Goal: Check status: Check status

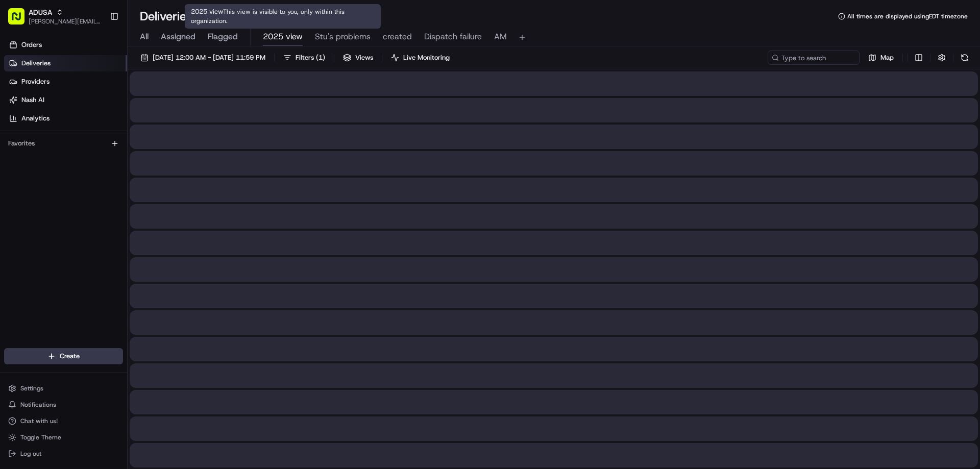
click at [271, 33] on span "2025 view" at bounding box center [283, 37] width 40 height 12
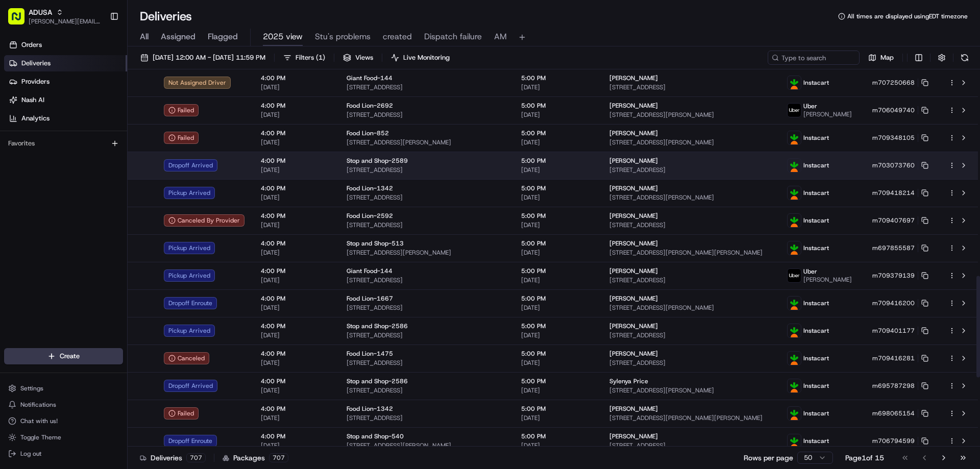
scroll to position [817, 0]
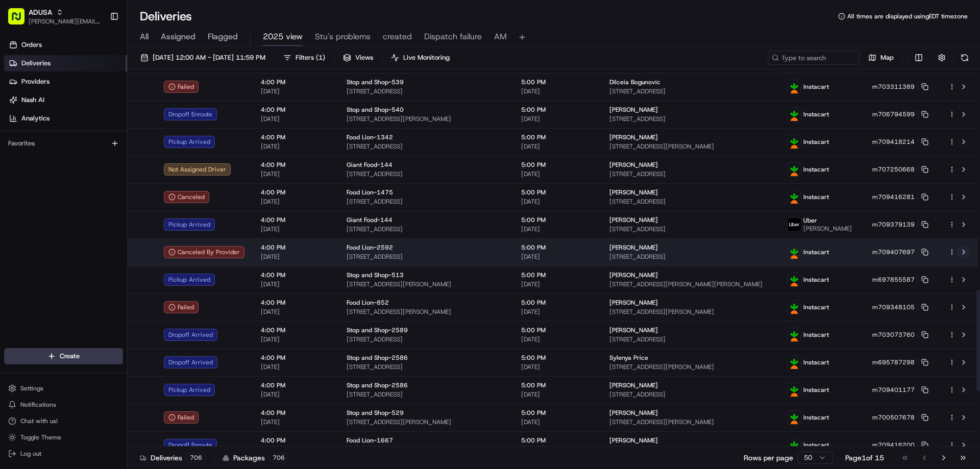
click at [963, 249] on button at bounding box center [963, 252] width 12 height 12
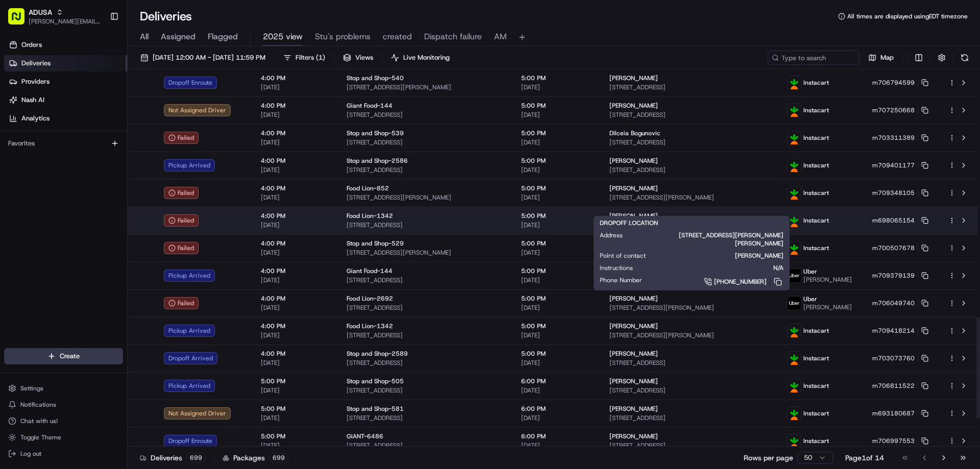
scroll to position [919, 0]
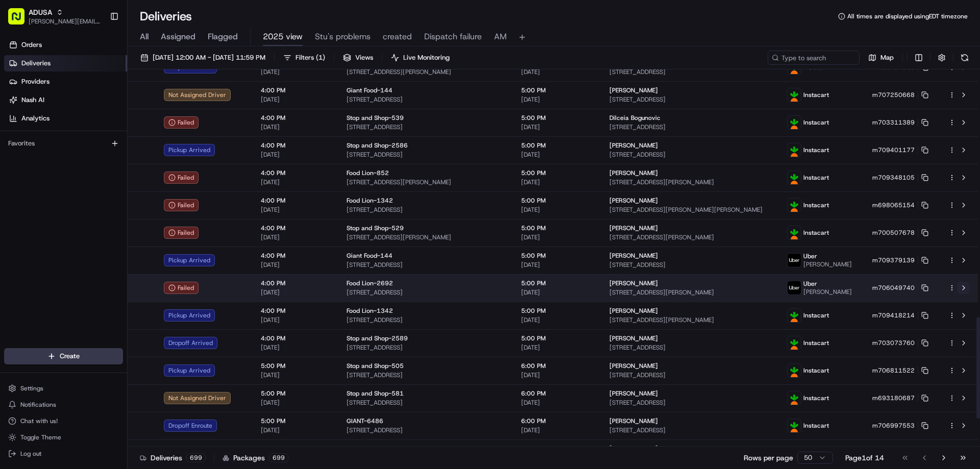
click at [963, 287] on button at bounding box center [963, 288] width 12 height 12
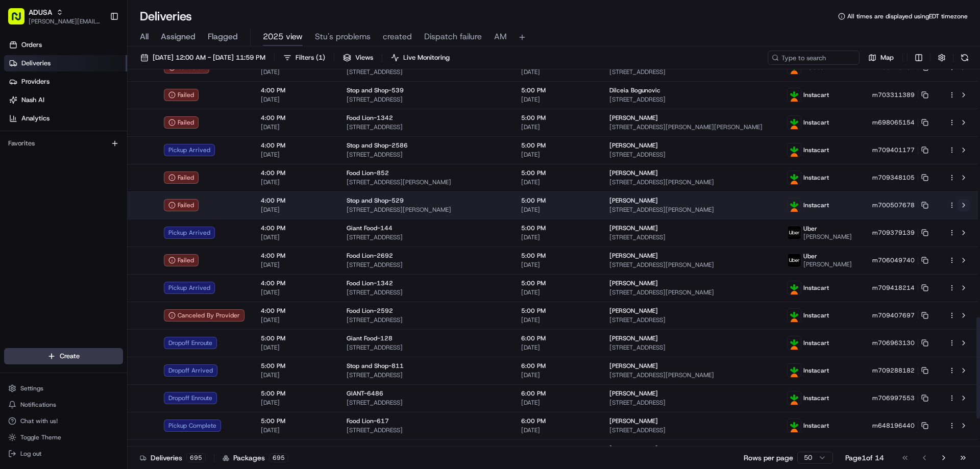
click at [965, 204] on button at bounding box center [963, 205] width 12 height 12
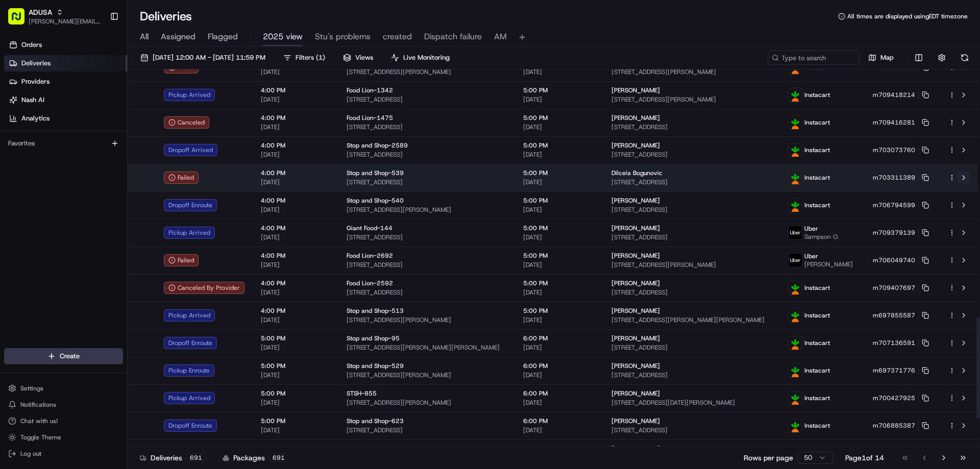
click at [962, 176] on button at bounding box center [963, 177] width 12 height 12
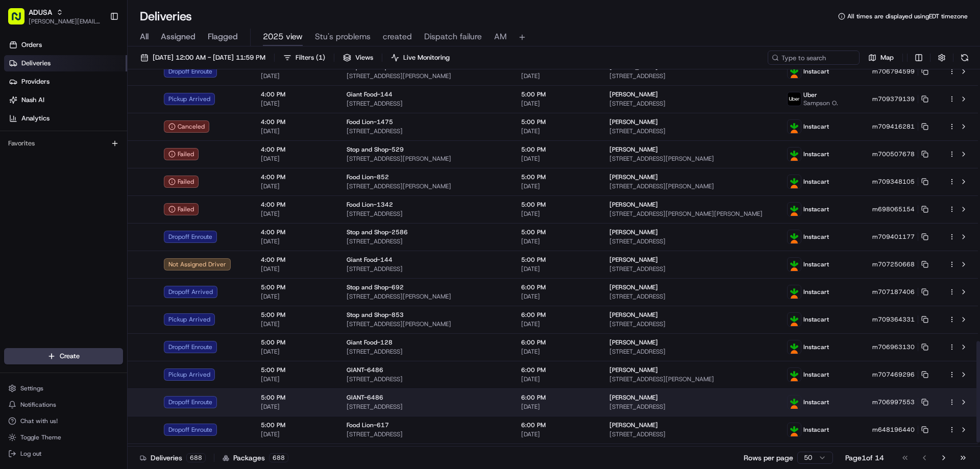
scroll to position [1022, 0]
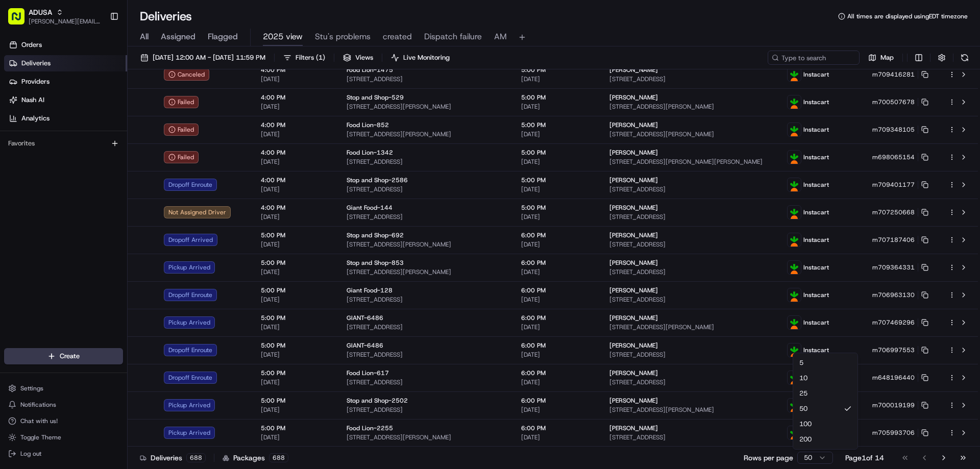
click at [818, 456] on html "ADUSA [PERSON_NAME][EMAIL_ADDRESS][PERSON_NAME][DOMAIN_NAME] Toggle Sidebar Ord…" at bounding box center [490, 234] width 980 height 469
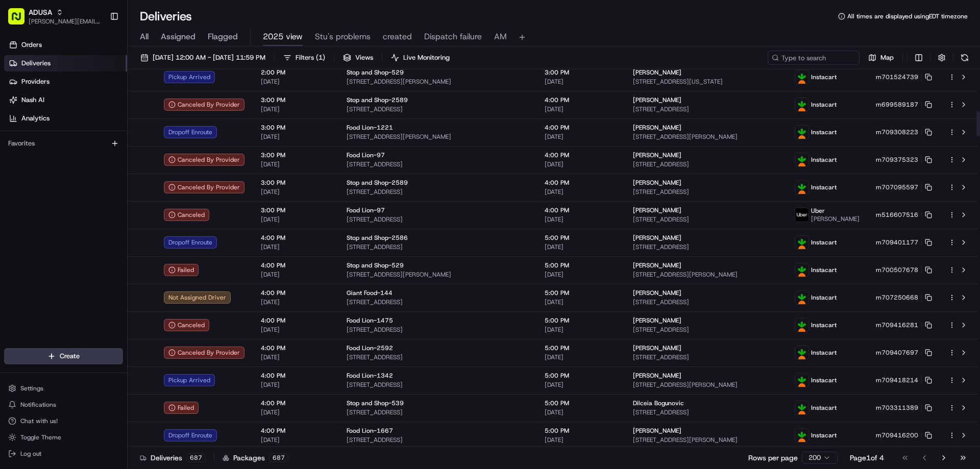
scroll to position [612, 0]
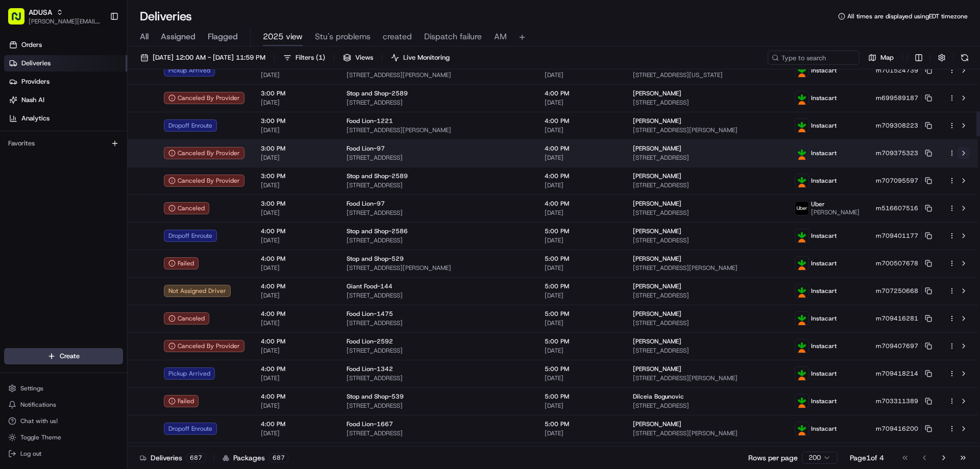
click at [963, 153] on button at bounding box center [963, 153] width 12 height 12
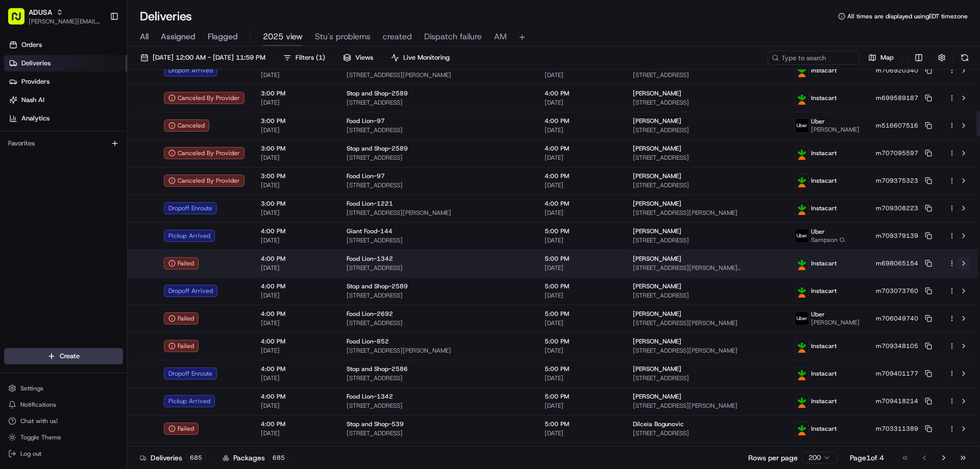
click at [964, 262] on button at bounding box center [963, 263] width 12 height 12
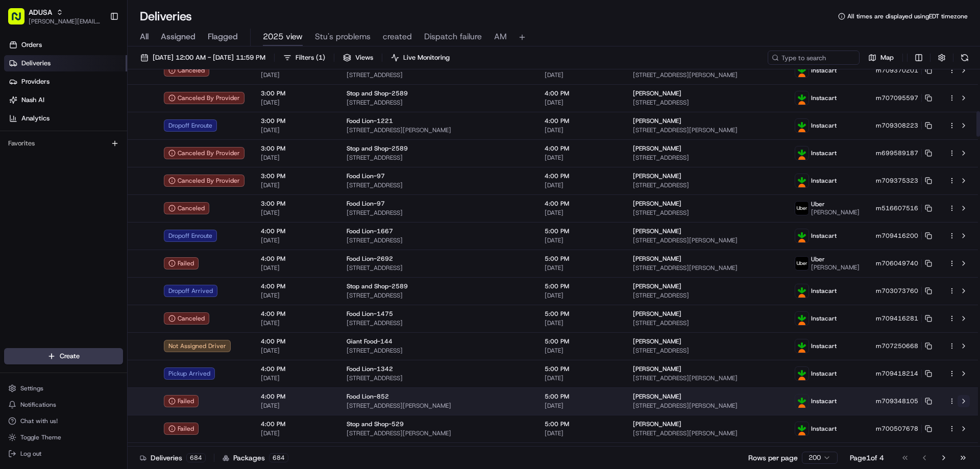
click at [964, 401] on button at bounding box center [963, 401] width 12 height 12
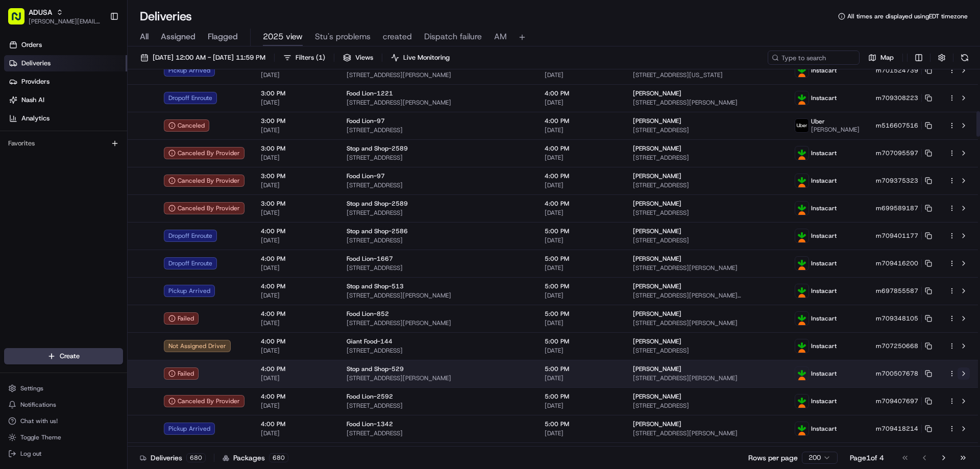
click at [964, 372] on button at bounding box center [963, 373] width 12 height 12
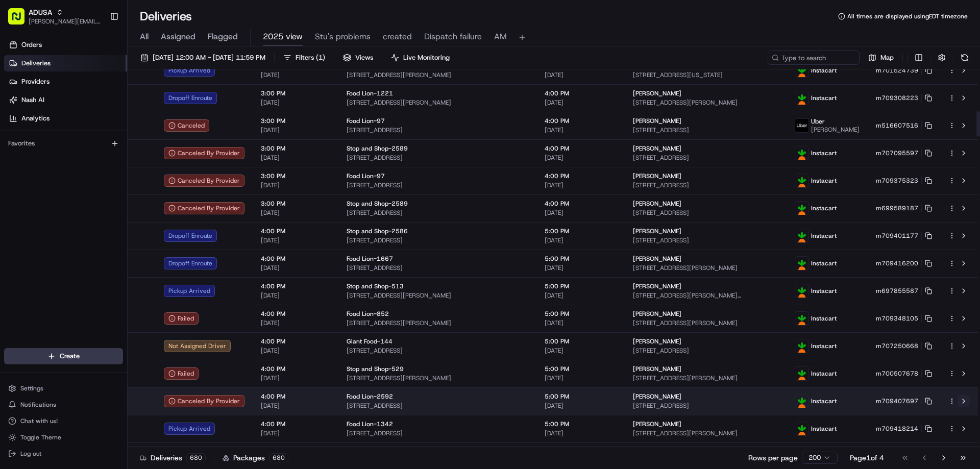
click at [965, 400] on button at bounding box center [963, 401] width 12 height 12
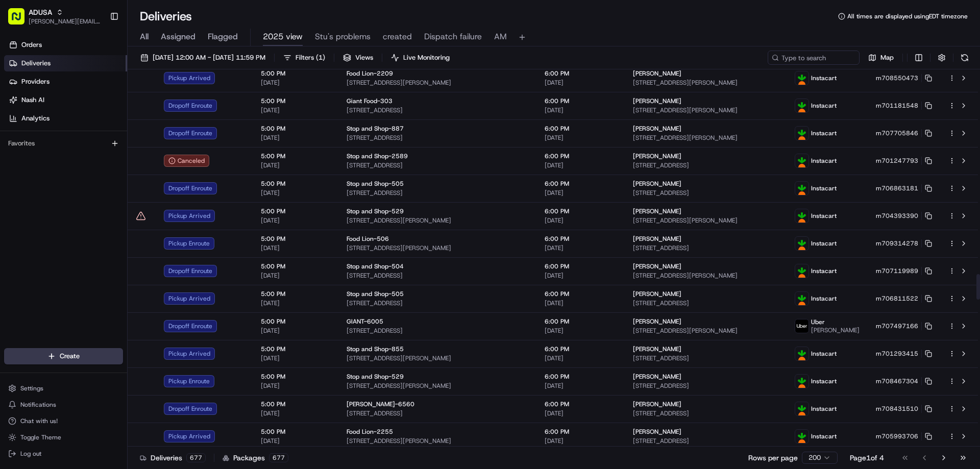
scroll to position [2960, 0]
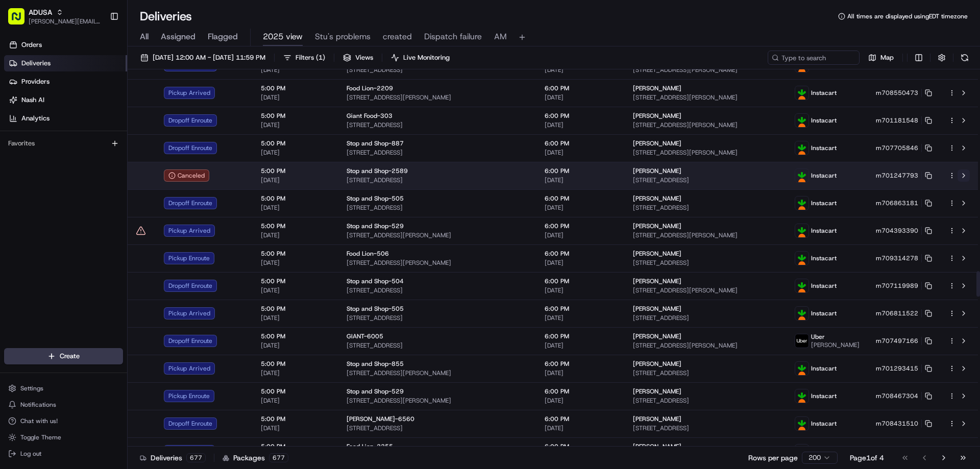
click at [965, 175] on button at bounding box center [963, 175] width 12 height 12
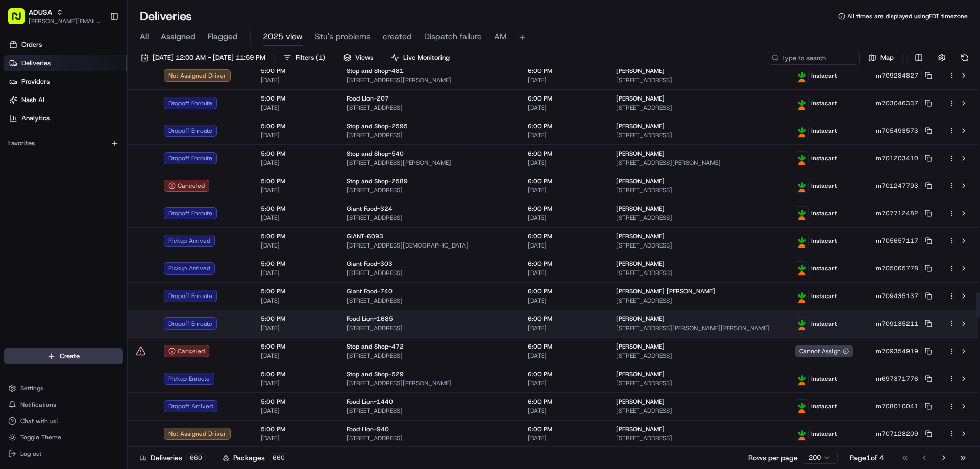
scroll to position [3266, 0]
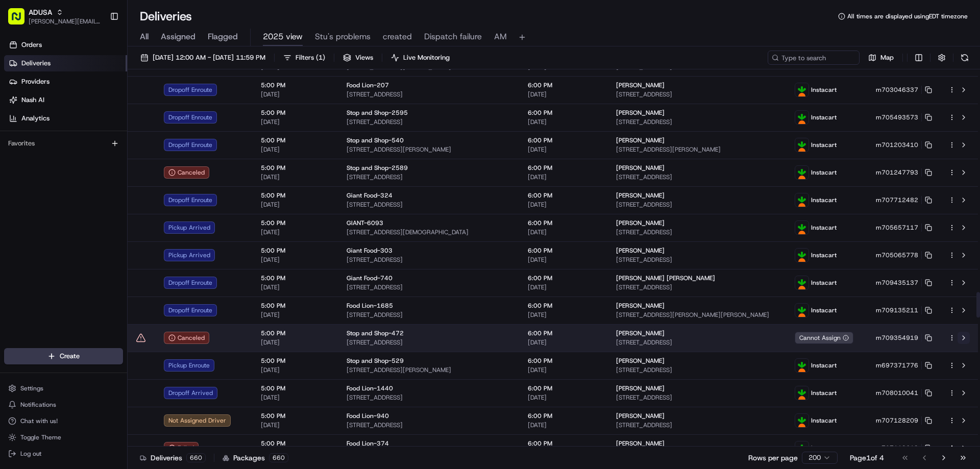
click at [965, 335] on button at bounding box center [963, 338] width 12 height 12
